Goal: Check status: Check status

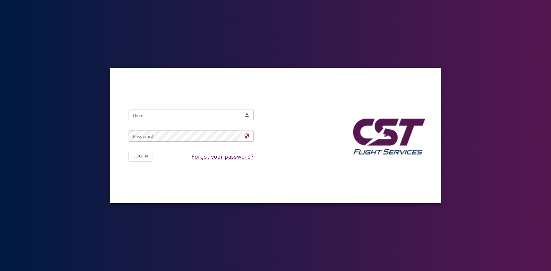
click at [179, 114] on input "User" at bounding box center [184, 115] width 113 height 11
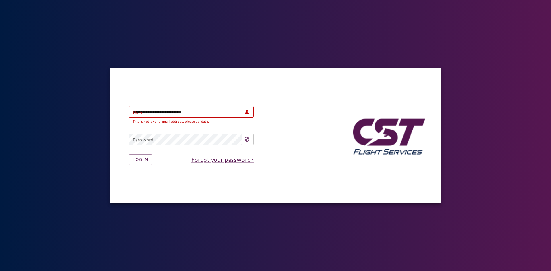
type input "**********"
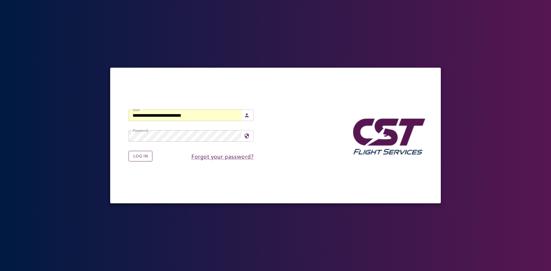
click at [145, 152] on button "Log in" at bounding box center [140, 156] width 24 height 11
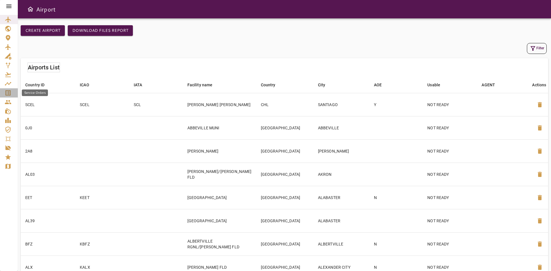
click at [8, 91] on icon "Service Orders" at bounding box center [7, 92] width 5 height 5
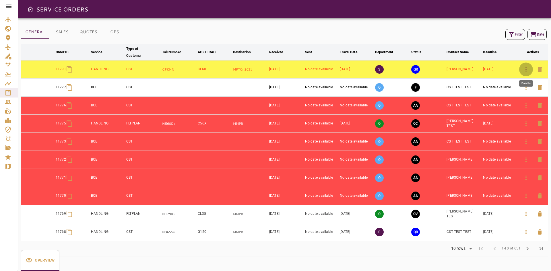
click at [526, 70] on icon "button" at bounding box center [525, 69] width 7 height 7
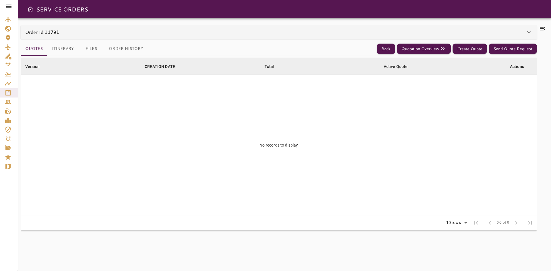
click at [59, 34] on b "11791" at bounding box center [51, 32] width 15 height 7
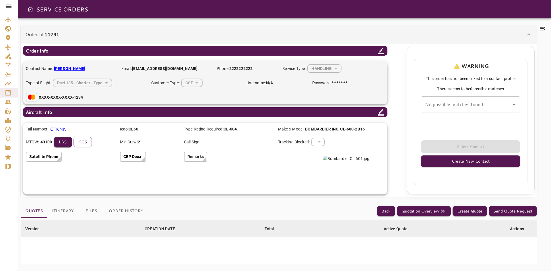
click at [153, 38] on div "Order Id: 11791" at bounding box center [275, 34] width 500 height 7
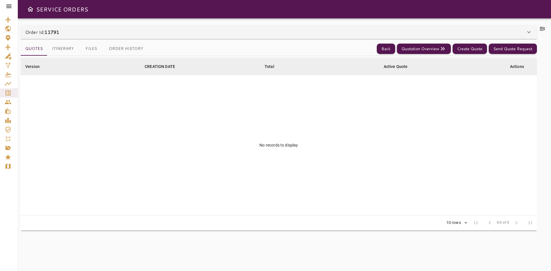
click at [61, 46] on button "Itinerary" at bounding box center [62, 49] width 31 height 14
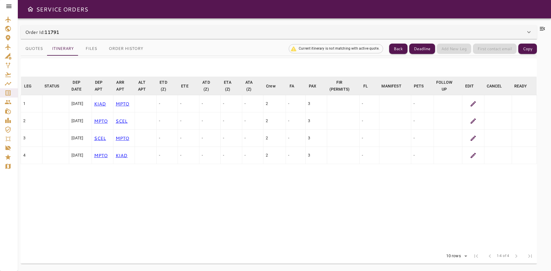
click at [474, 104] on icon at bounding box center [472, 103] width 7 height 7
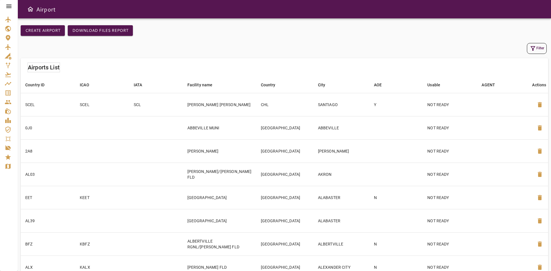
click at [278, 3] on div "Airport" at bounding box center [284, 9] width 533 height 18
click at [11, 92] on icon "Service Orders" at bounding box center [8, 92] width 7 height 7
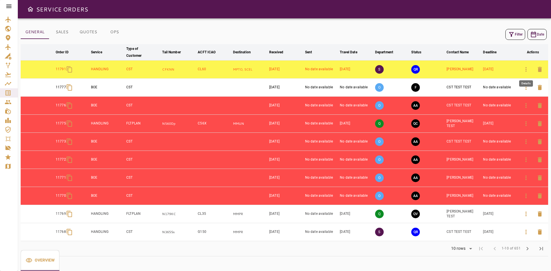
click at [527, 73] on button "button" at bounding box center [526, 70] width 14 height 14
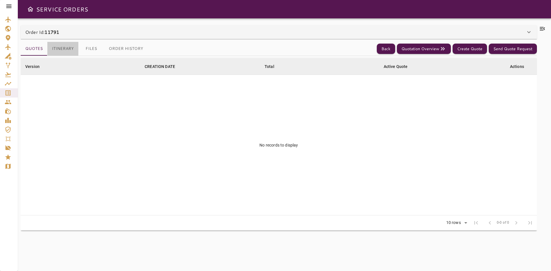
click at [65, 46] on button "Itinerary" at bounding box center [62, 49] width 31 height 14
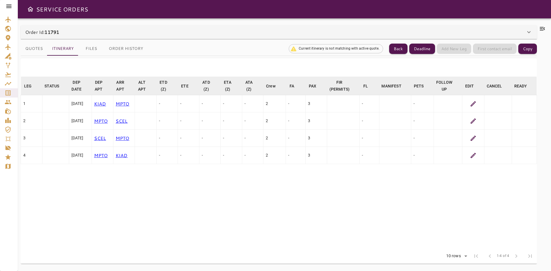
click at [476, 104] on icon at bounding box center [472, 103] width 7 height 7
